Goal: Transaction & Acquisition: Purchase product/service

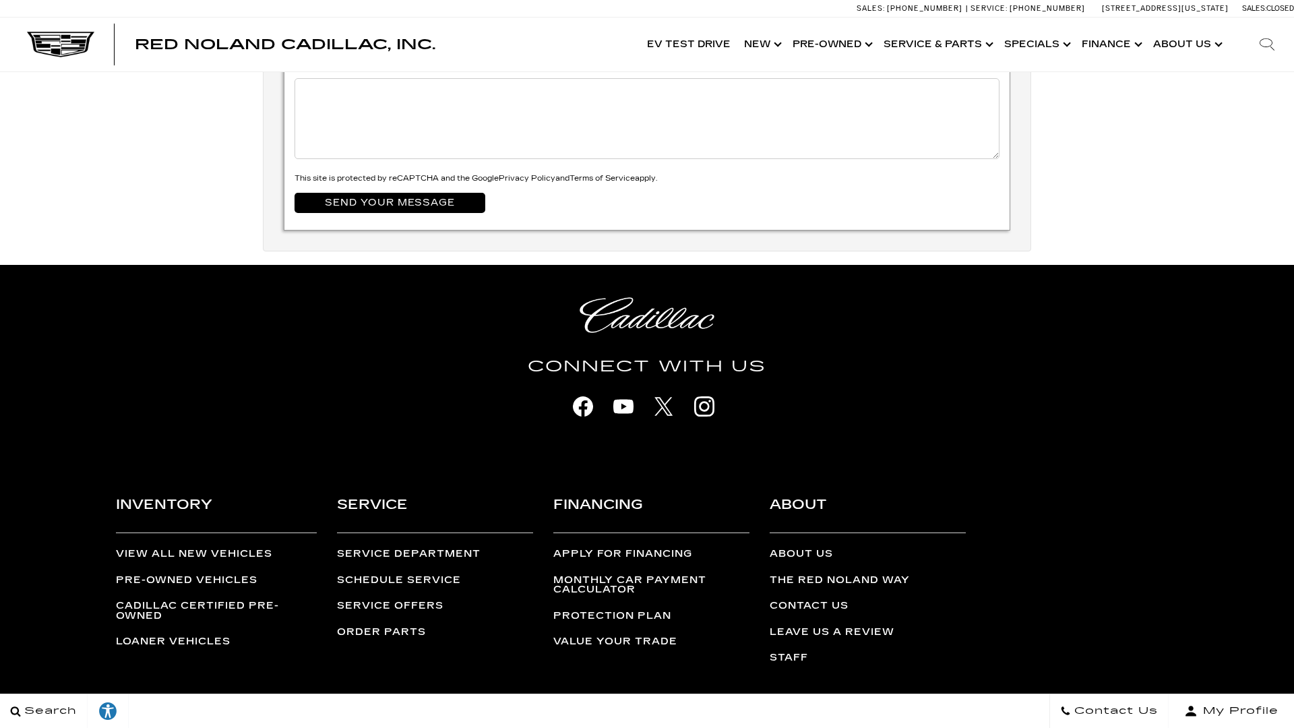
scroll to position [4762, 0]
